Goal: Task Accomplishment & Management: Manage account settings

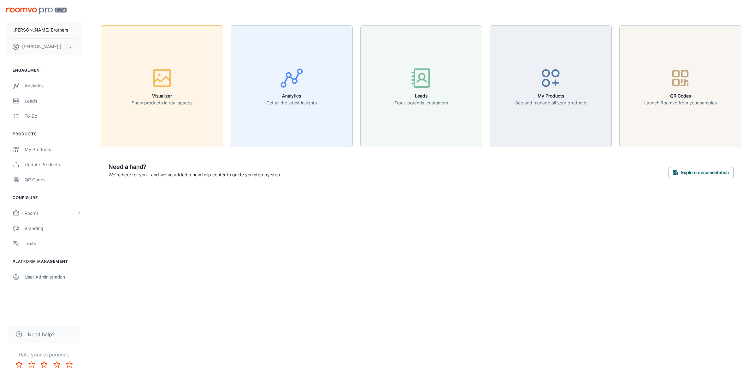
click at [182, 79] on div "button" at bounding box center [162, 79] width 61 height 26
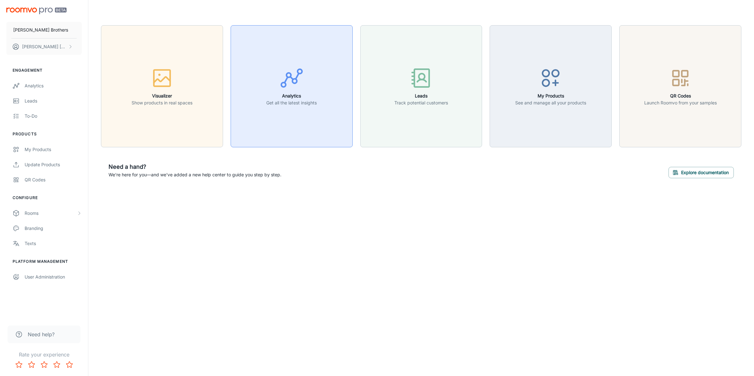
click at [311, 88] on div "button" at bounding box center [291, 79] width 50 height 26
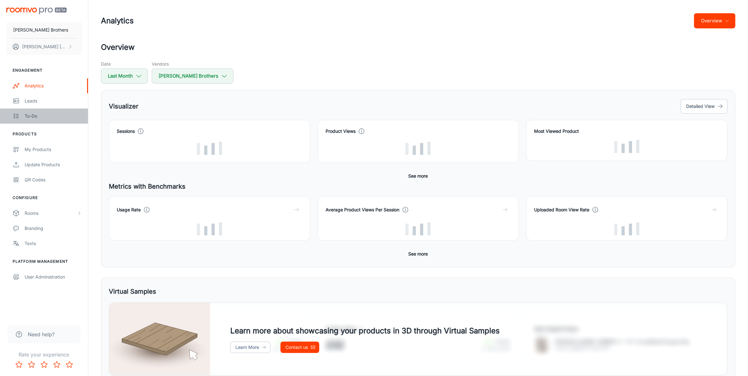
click at [44, 115] on div "To-do" at bounding box center [53, 116] width 57 height 7
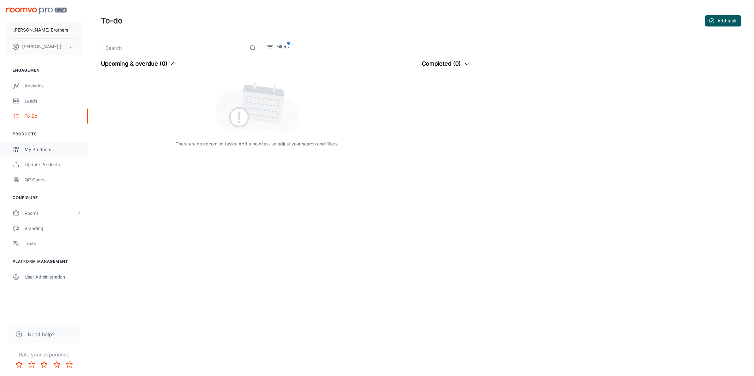
click at [37, 153] on link "My Products" at bounding box center [44, 149] width 88 height 15
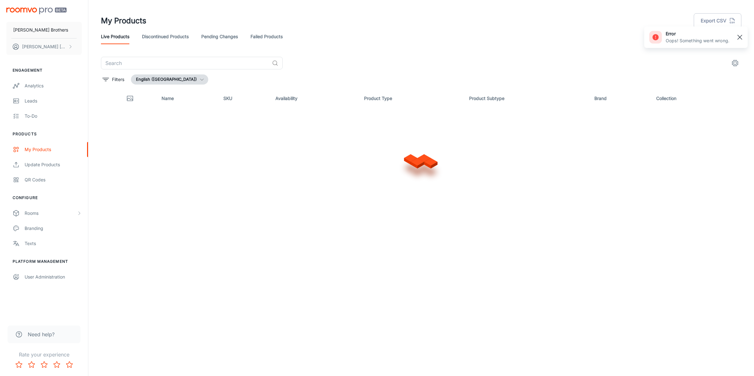
click at [742, 35] on rect "button" at bounding box center [740, 37] width 8 height 8
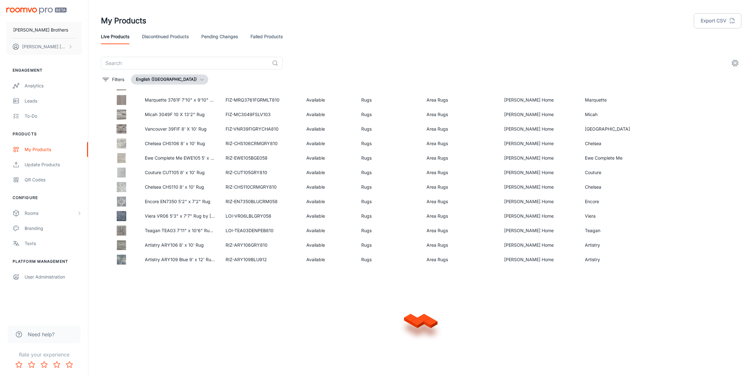
scroll to position [330, 0]
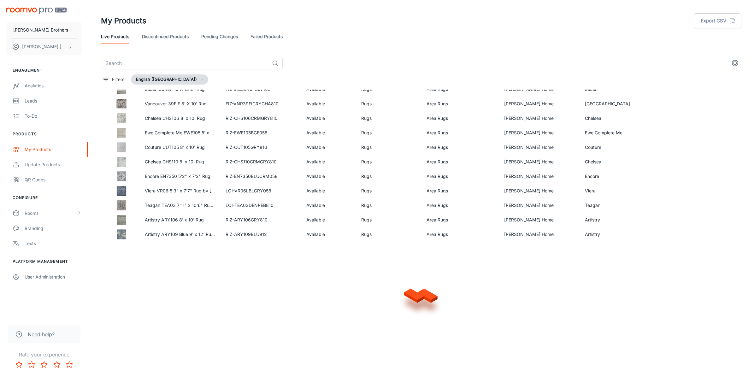
click at [215, 38] on link "Pending Changes" at bounding box center [219, 36] width 37 height 15
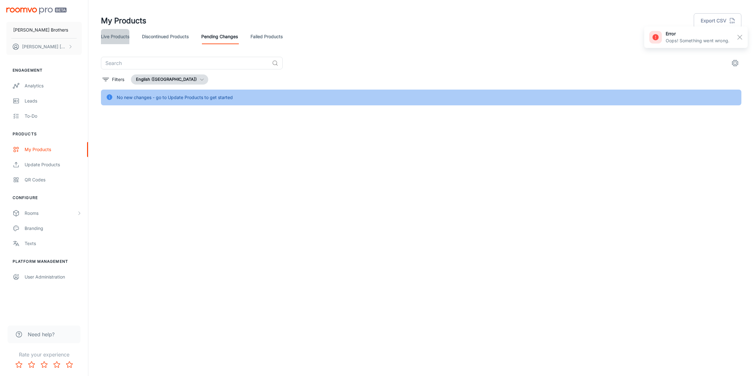
click at [110, 42] on link "Live Products" at bounding box center [115, 36] width 28 height 15
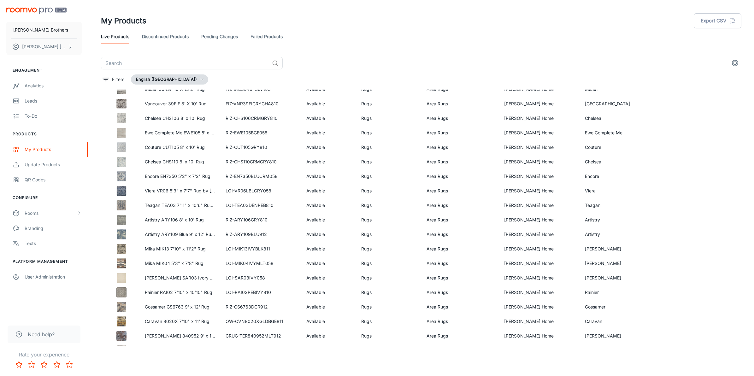
scroll to position [690, 0]
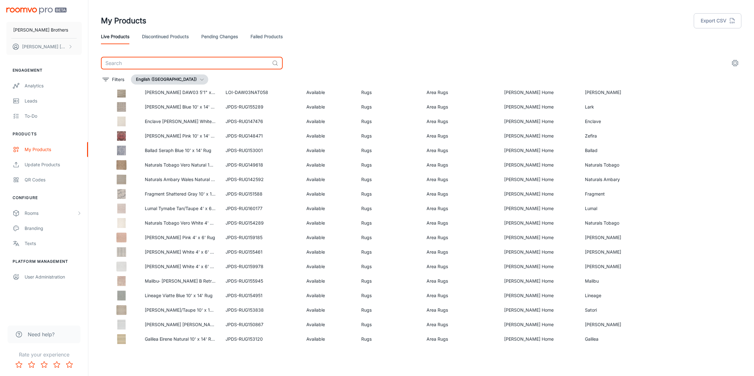
click at [198, 65] on input "text" at bounding box center [185, 63] width 168 height 13
paste input "CCHDS-30065108"
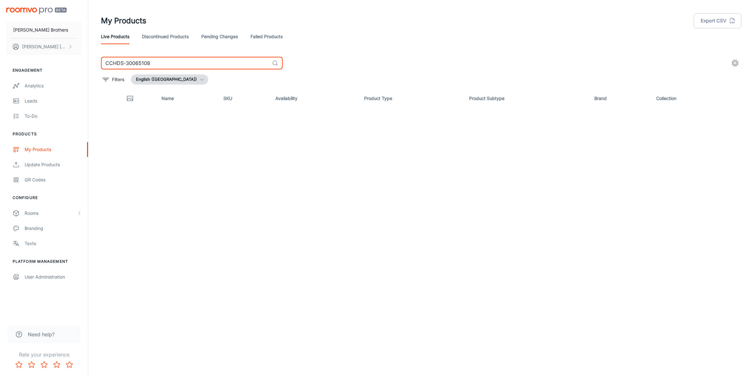
click at [206, 62] on input "CCHDS-30065108" at bounding box center [185, 63] width 168 height 13
paste input "DRDS-BM4LN8X10"
type input "DRDS-BM4LN8X10"
click at [54, 147] on div "My Products" at bounding box center [53, 149] width 57 height 7
